Goal: Transaction & Acquisition: Purchase product/service

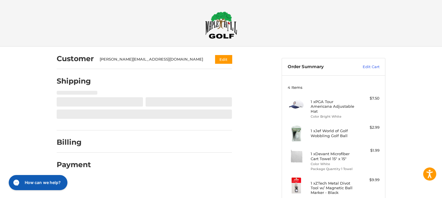
select select "**"
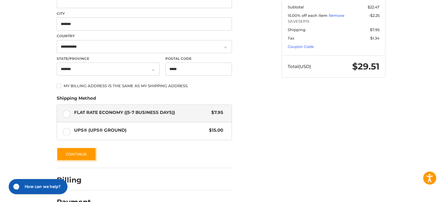
scroll to position [218, 0]
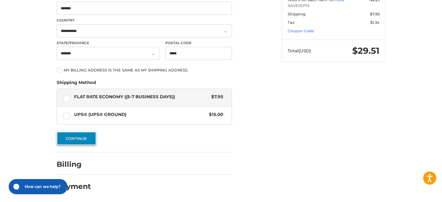
click at [87, 143] on button "Continue" at bounding box center [77, 138] width 40 height 13
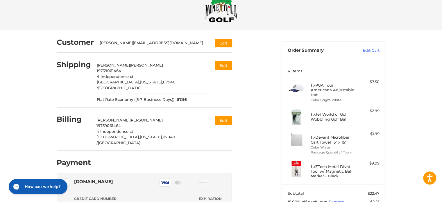
scroll to position [0, 0]
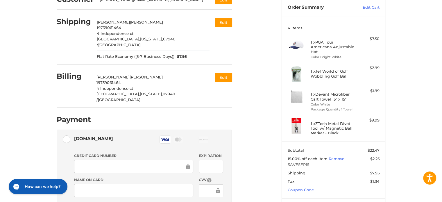
scroll to position [152, 0]
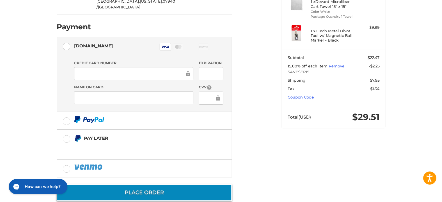
click at [172, 184] on button "Place Order" at bounding box center [144, 192] width 175 height 17
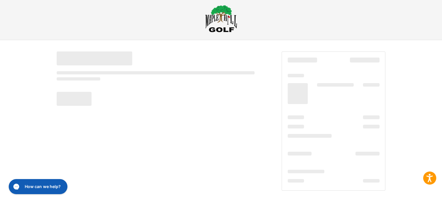
scroll to position [6, 0]
